Goal: Navigation & Orientation: Find specific page/section

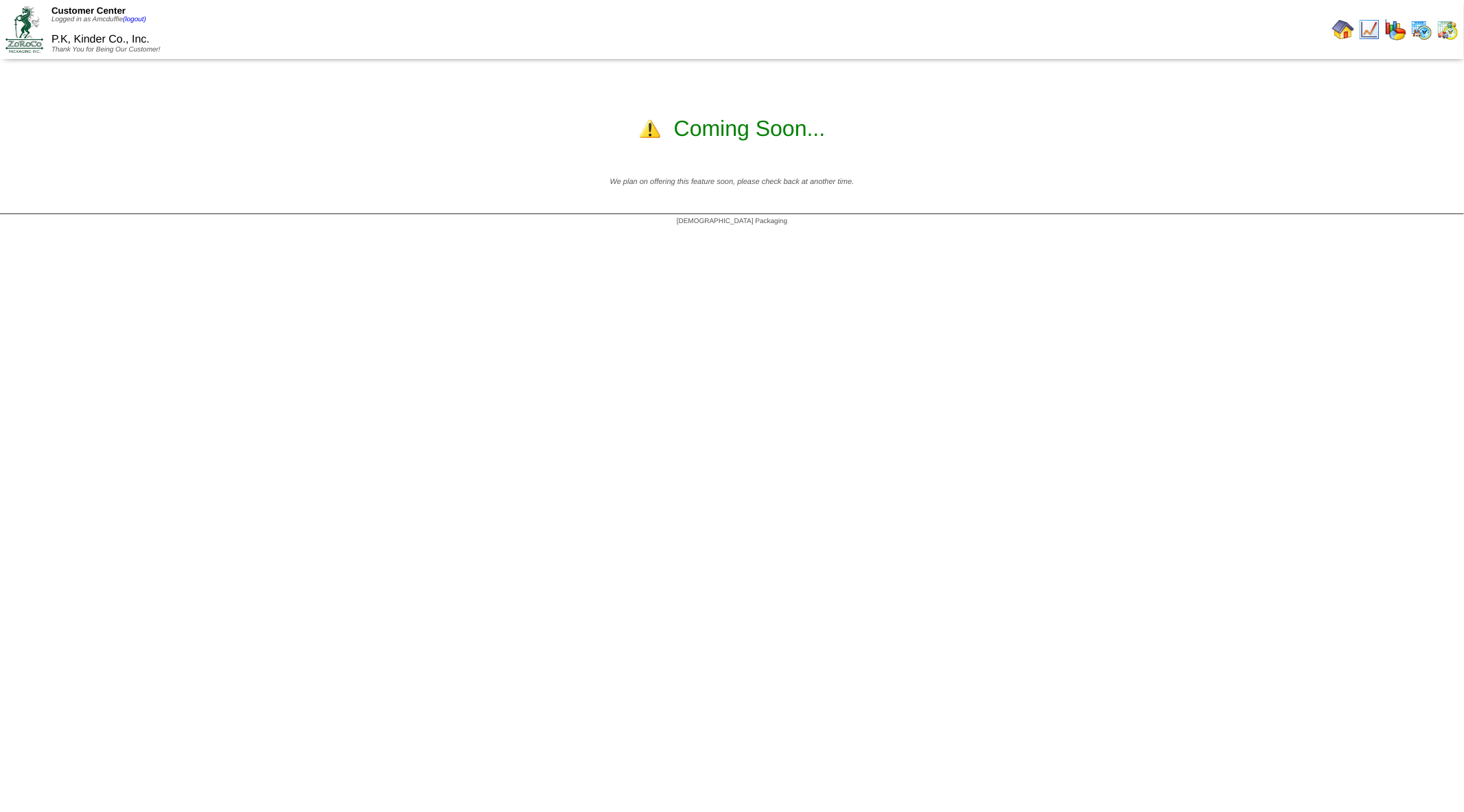
click at [730, 27] on img at bounding box center [1343, 29] width 22 height 22
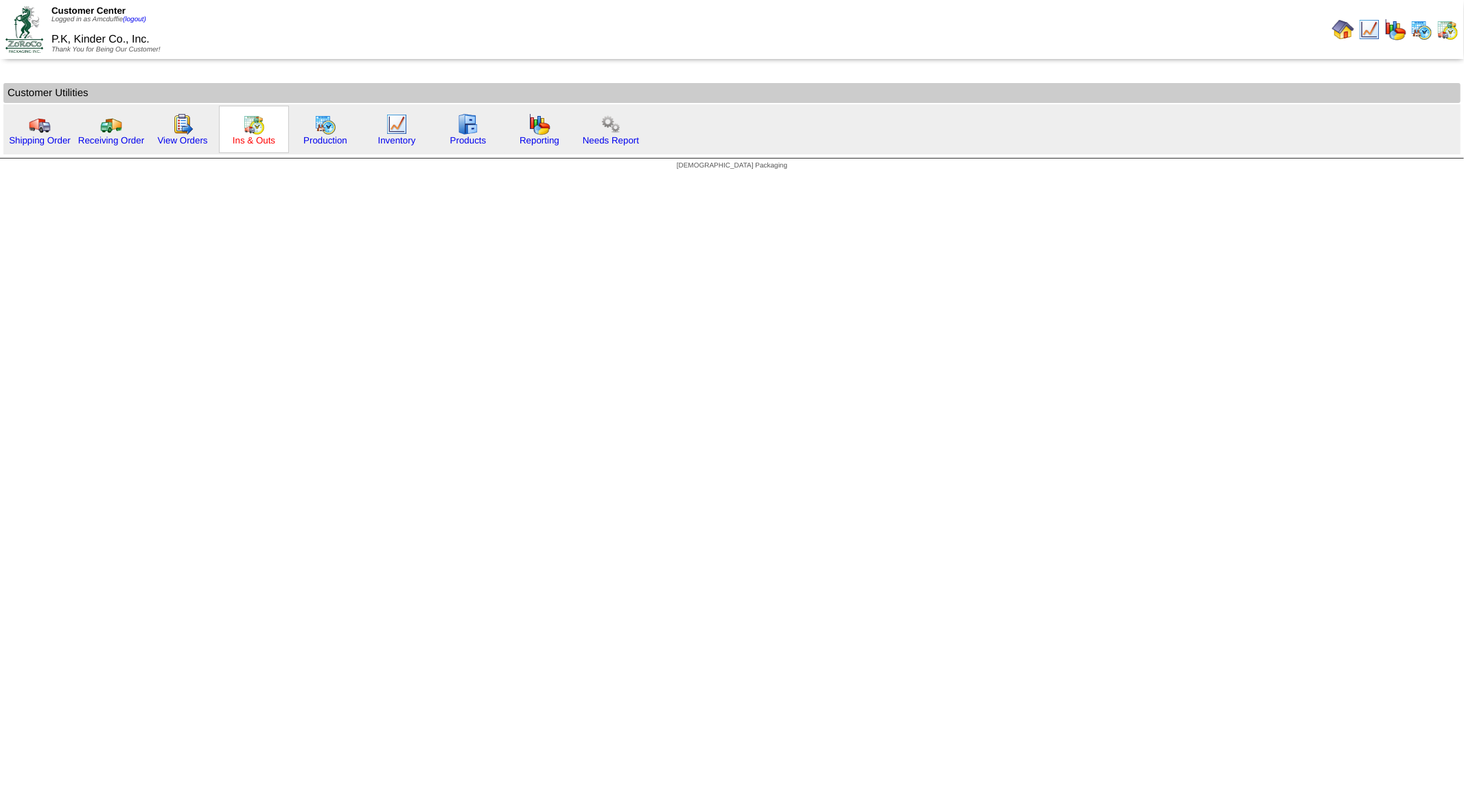
click at [245, 141] on link "Ins & Outs" at bounding box center [253, 140] width 42 height 10
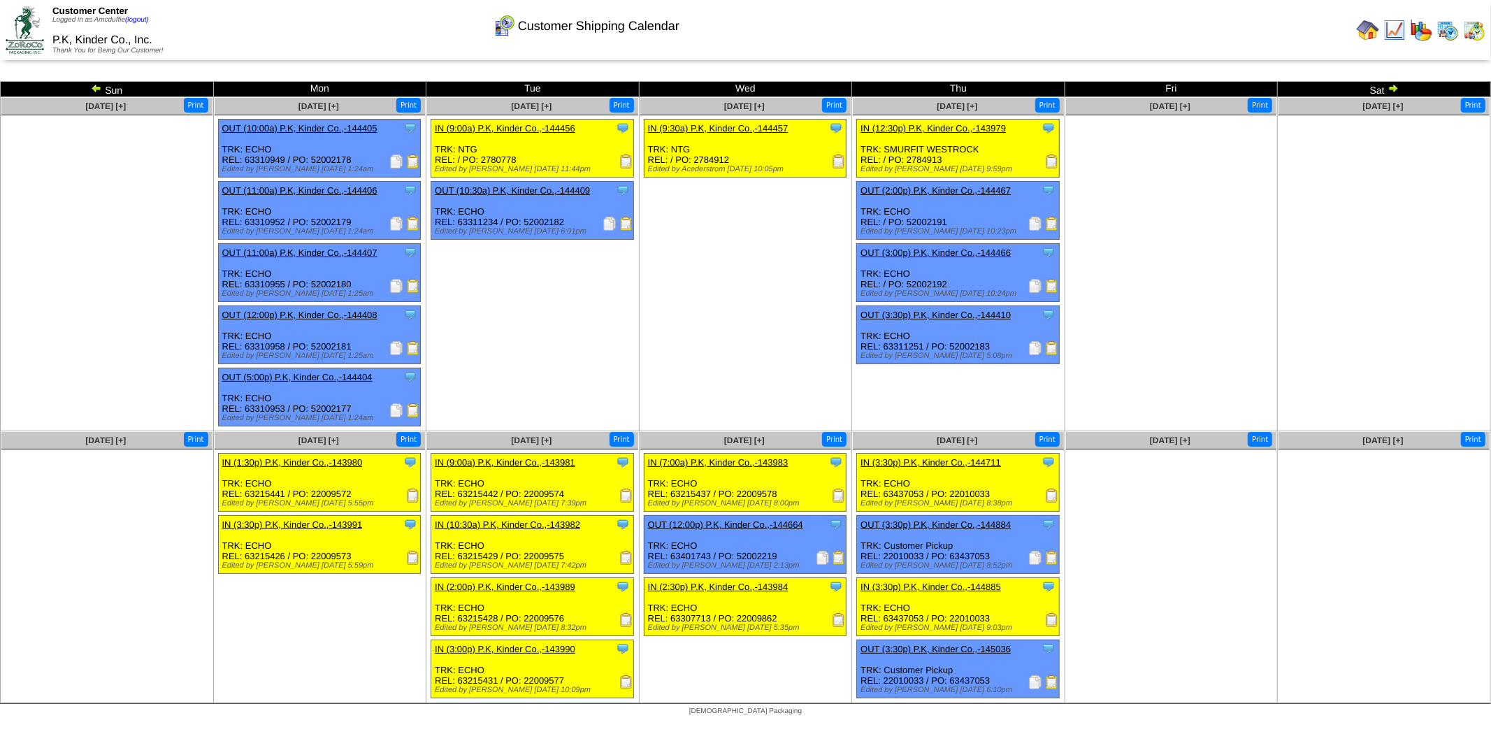
click at [1394, 88] on img at bounding box center [1393, 87] width 11 height 11
click at [1368, 32] on img at bounding box center [1368, 30] width 22 height 22
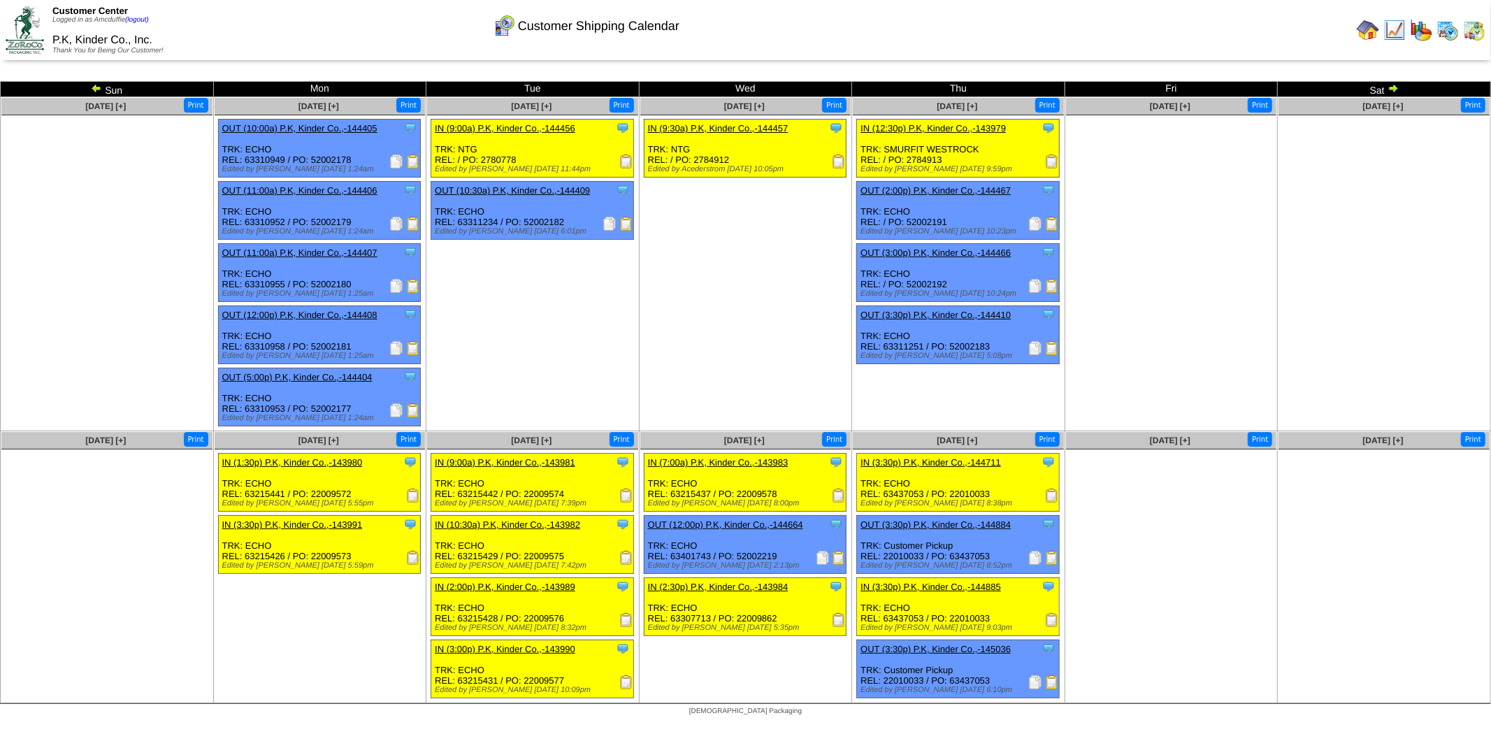
click at [1374, 29] on img at bounding box center [1368, 30] width 22 height 22
click at [31, 20] on img at bounding box center [25, 29] width 38 height 47
click at [1400, 36] on img at bounding box center [1395, 30] width 22 height 22
click at [1374, 27] on img at bounding box center [1368, 30] width 22 height 22
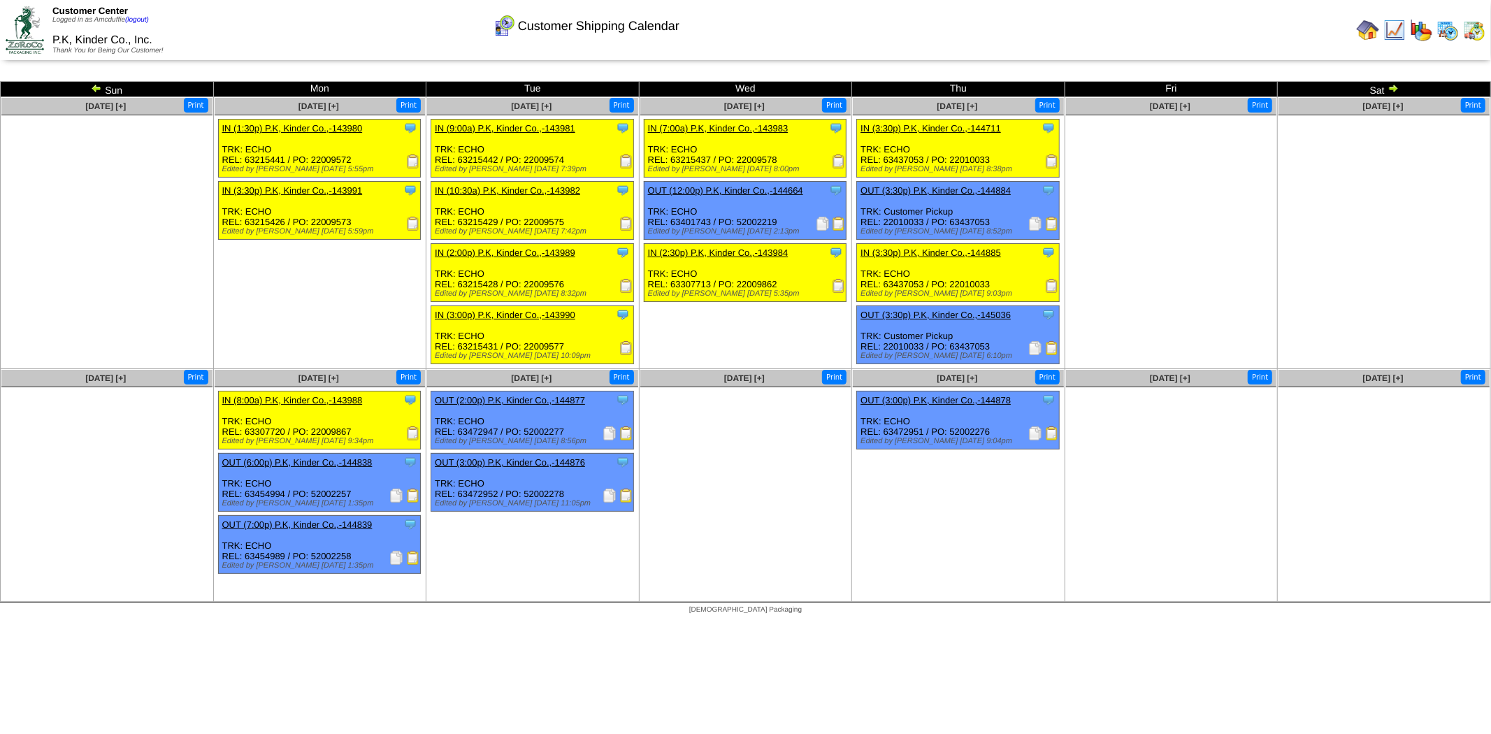
click at [1369, 31] on img at bounding box center [1368, 30] width 22 height 22
